Goal: Information Seeking & Learning: Find specific fact

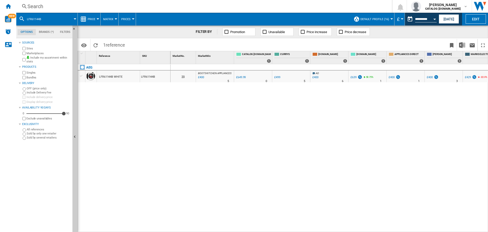
scroll to position [0, 51]
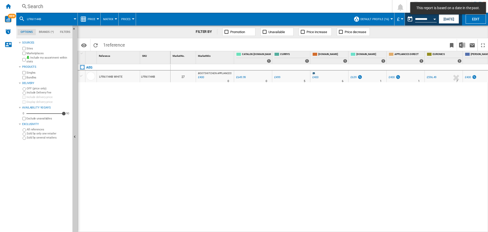
click at [96, 6] on div "Search" at bounding box center [202, 6] width 351 height 7
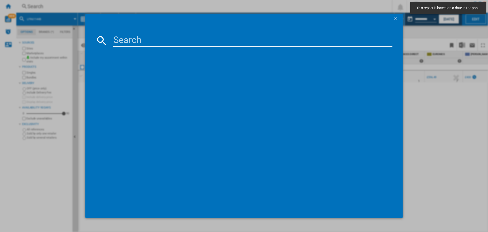
click at [125, 37] on input at bounding box center [253, 40] width 280 height 12
paste input "LFR61144B"
type input "LFR61144B"
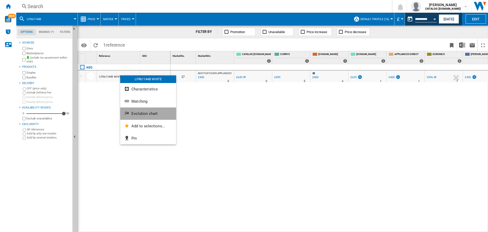
click at [141, 112] on span "Evolution chart" at bounding box center [144, 113] width 26 height 5
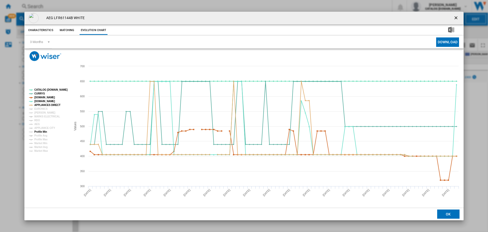
click at [42, 132] on tspan "Profile Min" at bounding box center [40, 131] width 13 height 3
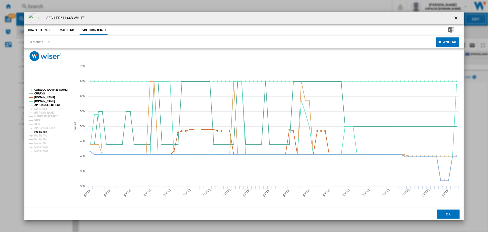
click at [42, 132] on tspan "Profile Min" at bounding box center [40, 131] width 13 height 3
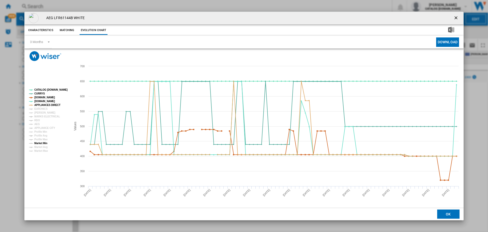
click at [43, 142] on tspan "Market Min" at bounding box center [40, 143] width 13 height 3
click at [43, 111] on tspan "[PERSON_NAME]" at bounding box center [44, 112] width 21 height 3
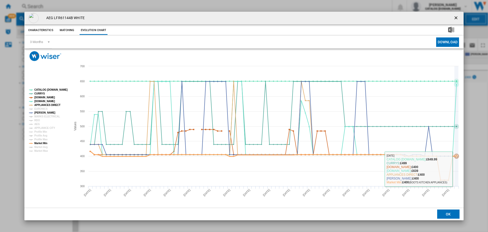
click at [457, 164] on icon "Product popup" at bounding box center [457, 126] width 0 height 120
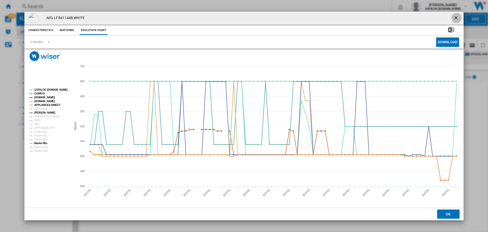
click at [458, 17] on ng-md-icon "getI18NText('BUTTONS.CLOSE_DIALOG')" at bounding box center [457, 18] width 6 height 6
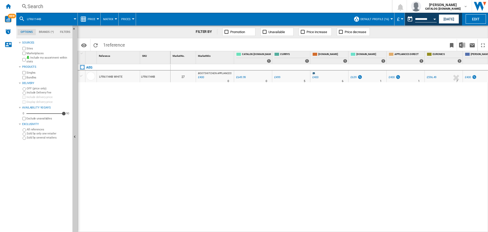
click at [391, 76] on div "£400" at bounding box center [392, 77] width 6 height 3
click at [317, 78] on div "£400" at bounding box center [316, 77] width 6 height 3
click at [391, 78] on div "£400" at bounding box center [392, 77] width 6 height 3
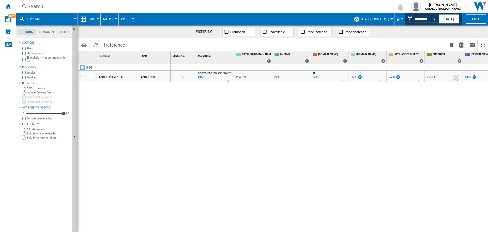
click at [391, 78] on div "£400" at bounding box center [392, 77] width 6 height 3
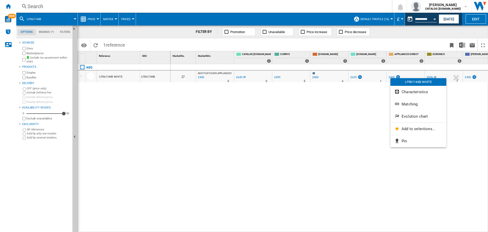
drag, startPoint x: 336, startPoint y: 130, endPoint x: 380, endPoint y: 99, distance: 54.5
click at [340, 127] on div at bounding box center [244, 116] width 488 height 232
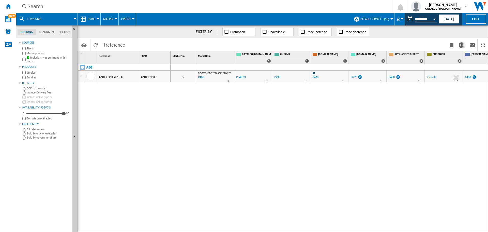
click at [390, 77] on div "£400" at bounding box center [392, 77] width 6 height 3
click at [392, 77] on div "£400" at bounding box center [392, 77] width 6 height 3
click at [315, 77] on div "£400" at bounding box center [316, 77] width 6 height 3
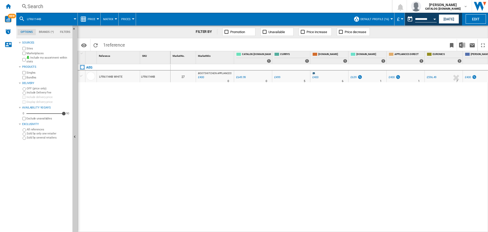
click at [204, 75] on div "£400" at bounding box center [200, 77] width 7 height 5
click at [202, 77] on div "£400" at bounding box center [200, 77] width 7 height 5
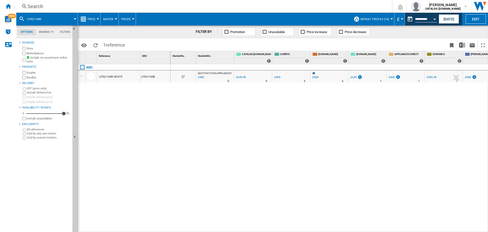
click at [202, 77] on div "£400" at bounding box center [200, 77] width 7 height 5
click at [203, 76] on div "£400" at bounding box center [200, 77] width 7 height 5
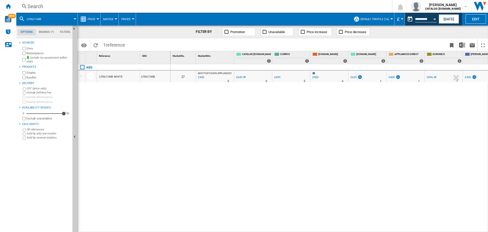
drag, startPoint x: 353, startPoint y: 76, endPoint x: 357, endPoint y: 77, distance: 4.1
click at [353, 76] on div "£639" at bounding box center [354, 77] width 6 height 3
click at [393, 76] on div "£400" at bounding box center [392, 77] width 6 height 3
click at [431, 77] on div "£596.49" at bounding box center [432, 77] width 10 height 3
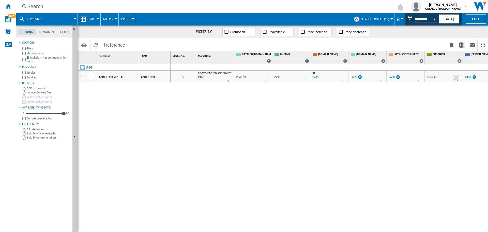
click at [431, 77] on div "£596.49" at bounding box center [432, 77] width 10 height 3
click at [57, 7] on div "Search" at bounding box center [202, 6] width 351 height 7
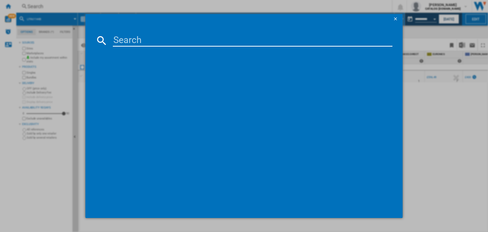
click at [122, 33] on md-dialog-content at bounding box center [243, 121] width 317 height 194
click at [126, 38] on input at bounding box center [253, 40] width 280 height 12
paste input "TR718L4B"
type input "TR718L4B"
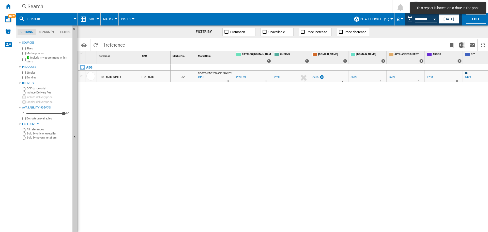
click at [314, 78] on div "£416" at bounding box center [316, 77] width 6 height 3
